Goal: Download file/media

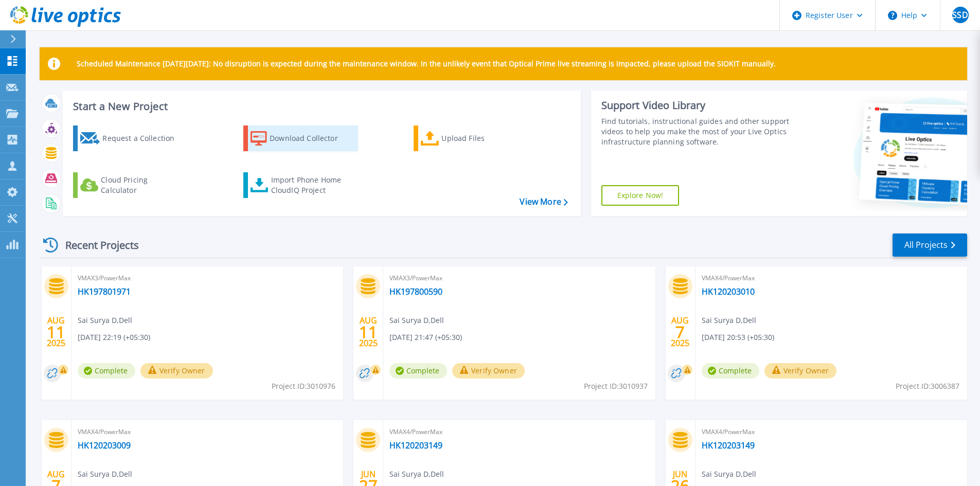
click at [277, 140] on div "Download Collector" at bounding box center [311, 138] width 82 height 21
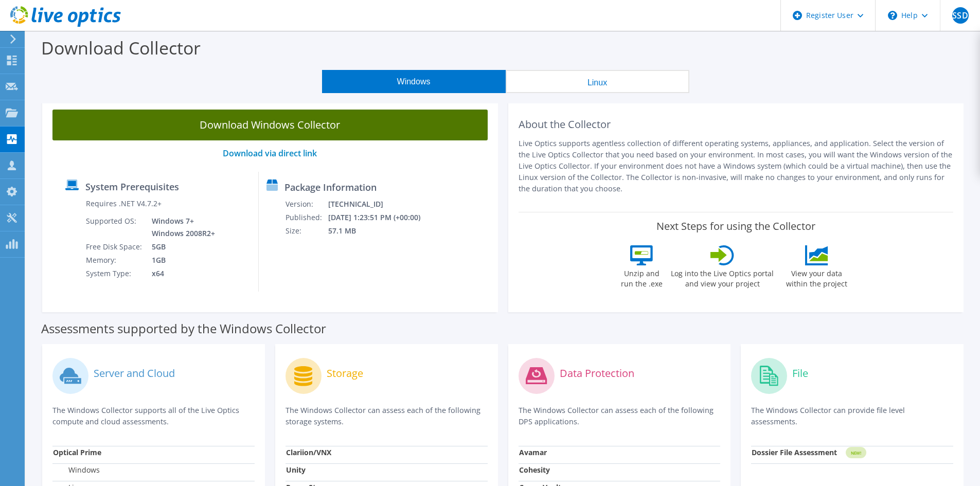
click at [336, 124] on link "Download Windows Collector" at bounding box center [269, 125] width 435 height 31
